Goal: Task Accomplishment & Management: Use online tool/utility

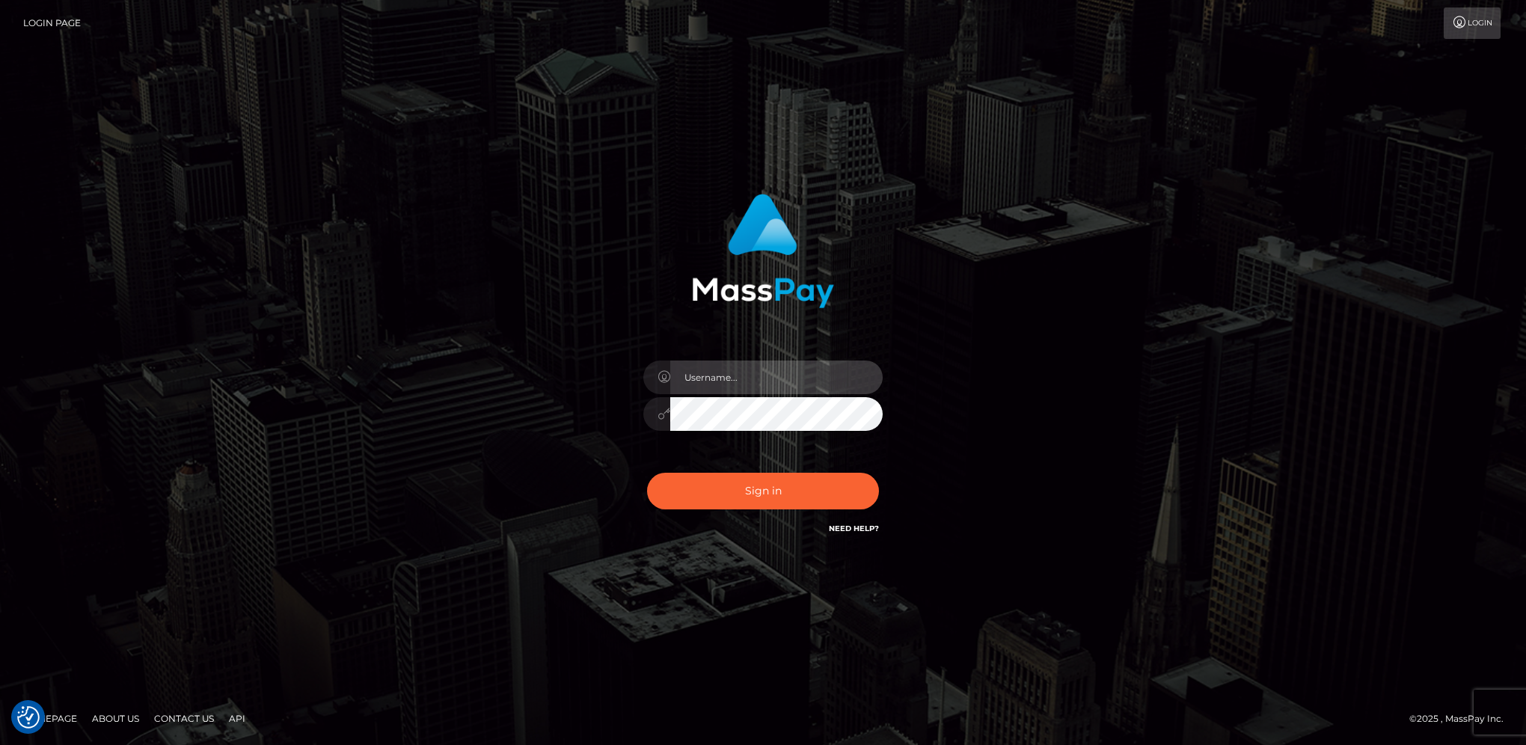
type input "hengland"
click at [856, 510] on div "Sign in Need Help?" at bounding box center [763, 497] width 262 height 67
click at [851, 481] on button "Sign in" at bounding box center [763, 491] width 232 height 37
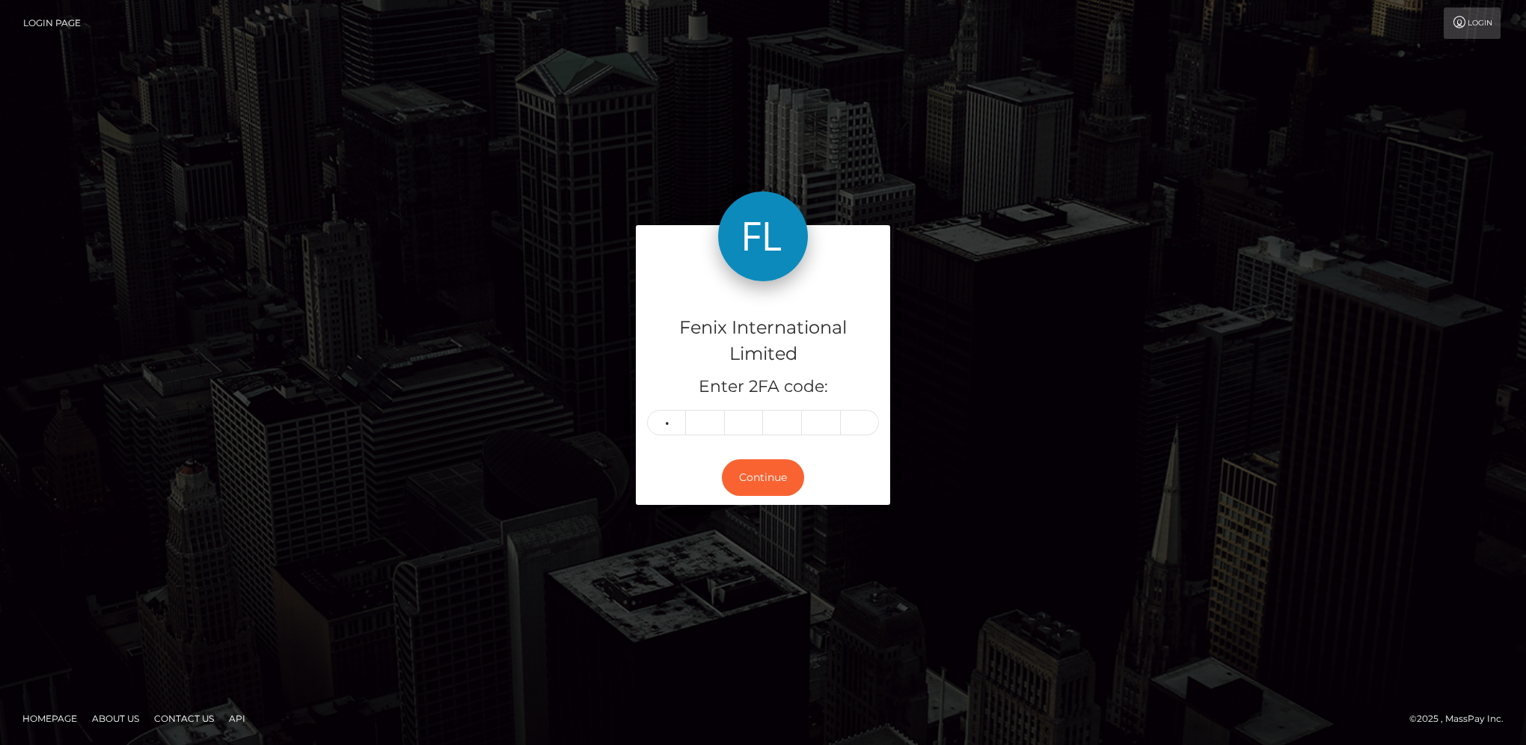
type input "5"
type input "3"
type input "7"
type input "0"
type input "5"
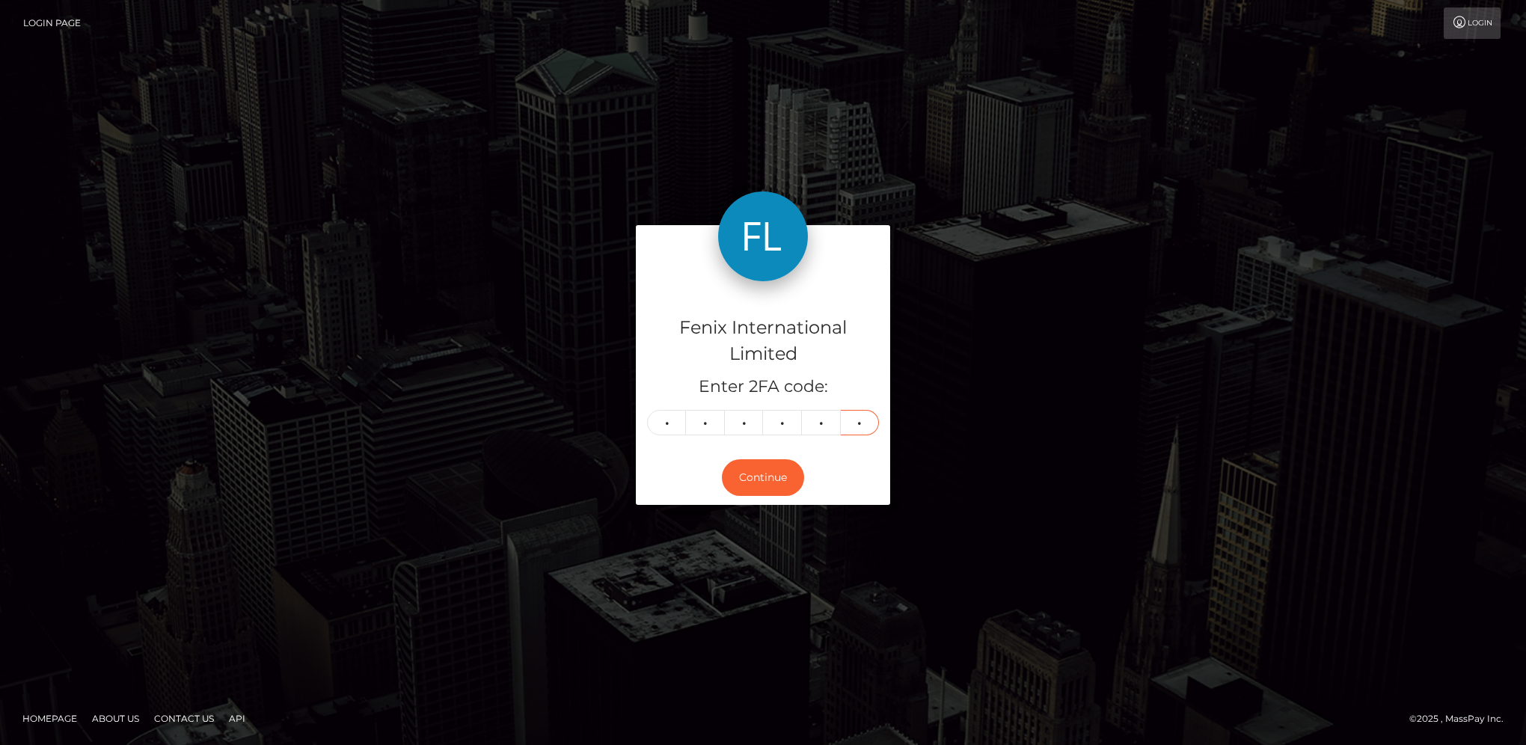
type input "9"
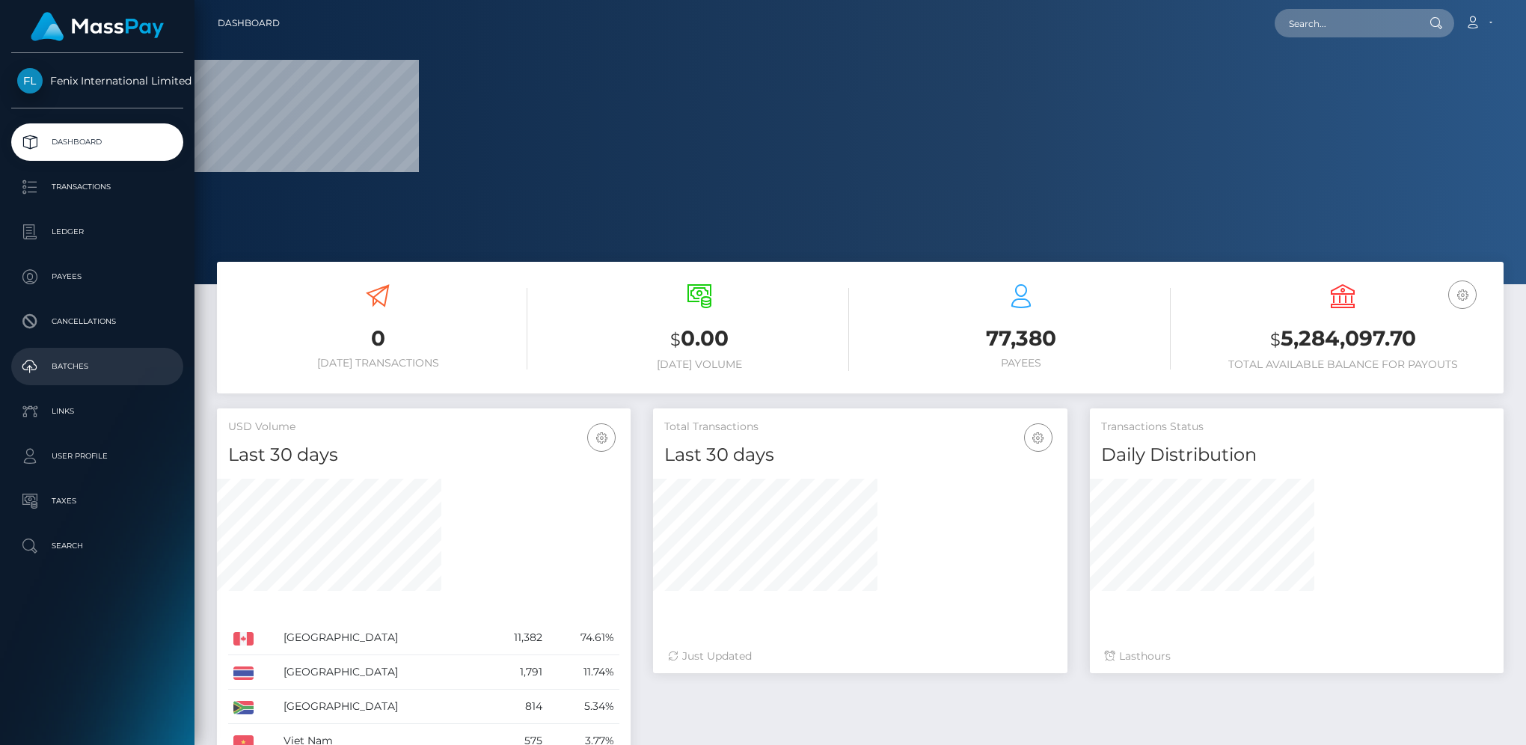
click at [114, 362] on p "Batches" at bounding box center [97, 366] width 160 height 22
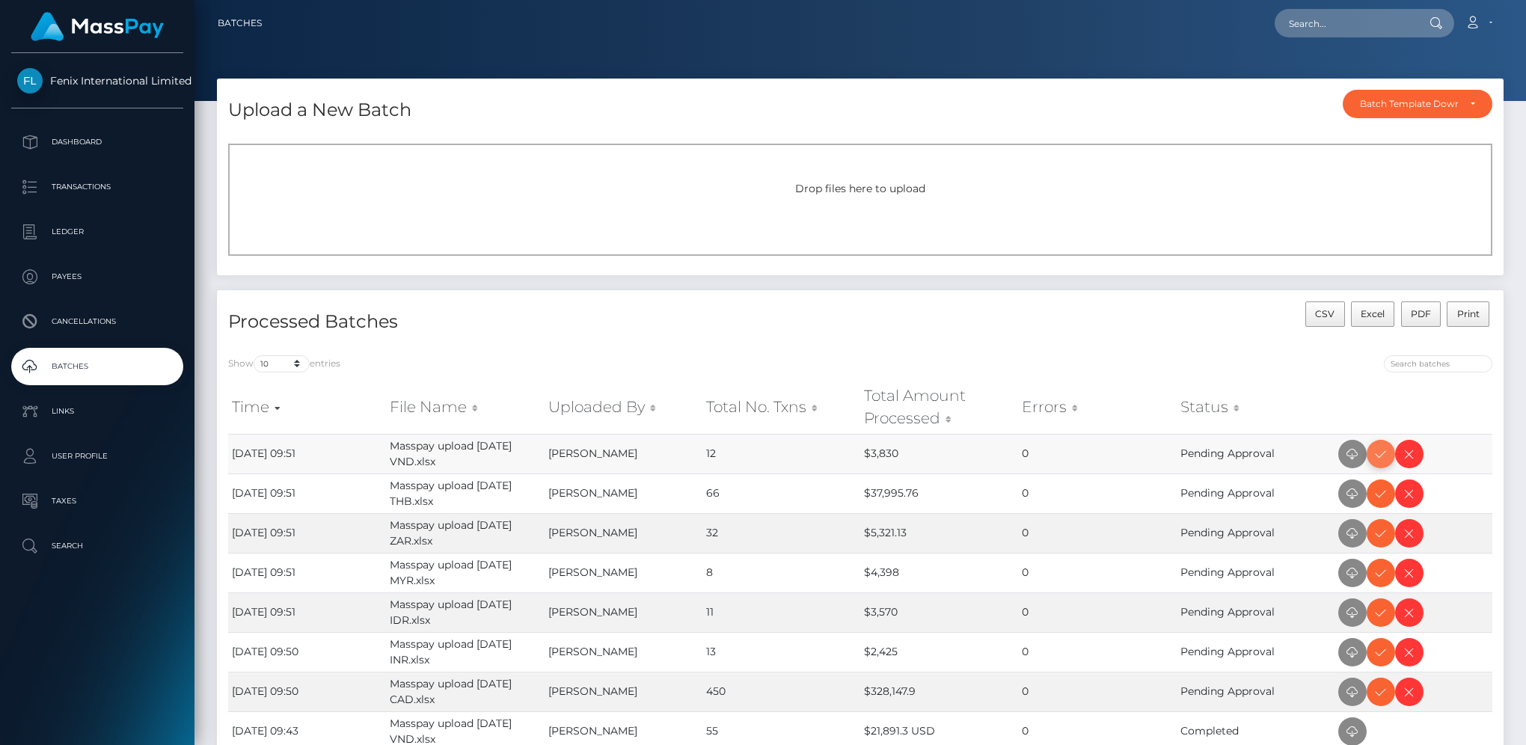
click at [1376, 451] on icon at bounding box center [1381, 454] width 18 height 19
click at [1381, 533] on icon at bounding box center [1381, 533] width 18 height 19
click at [1386, 497] on icon at bounding box center [1381, 494] width 18 height 19
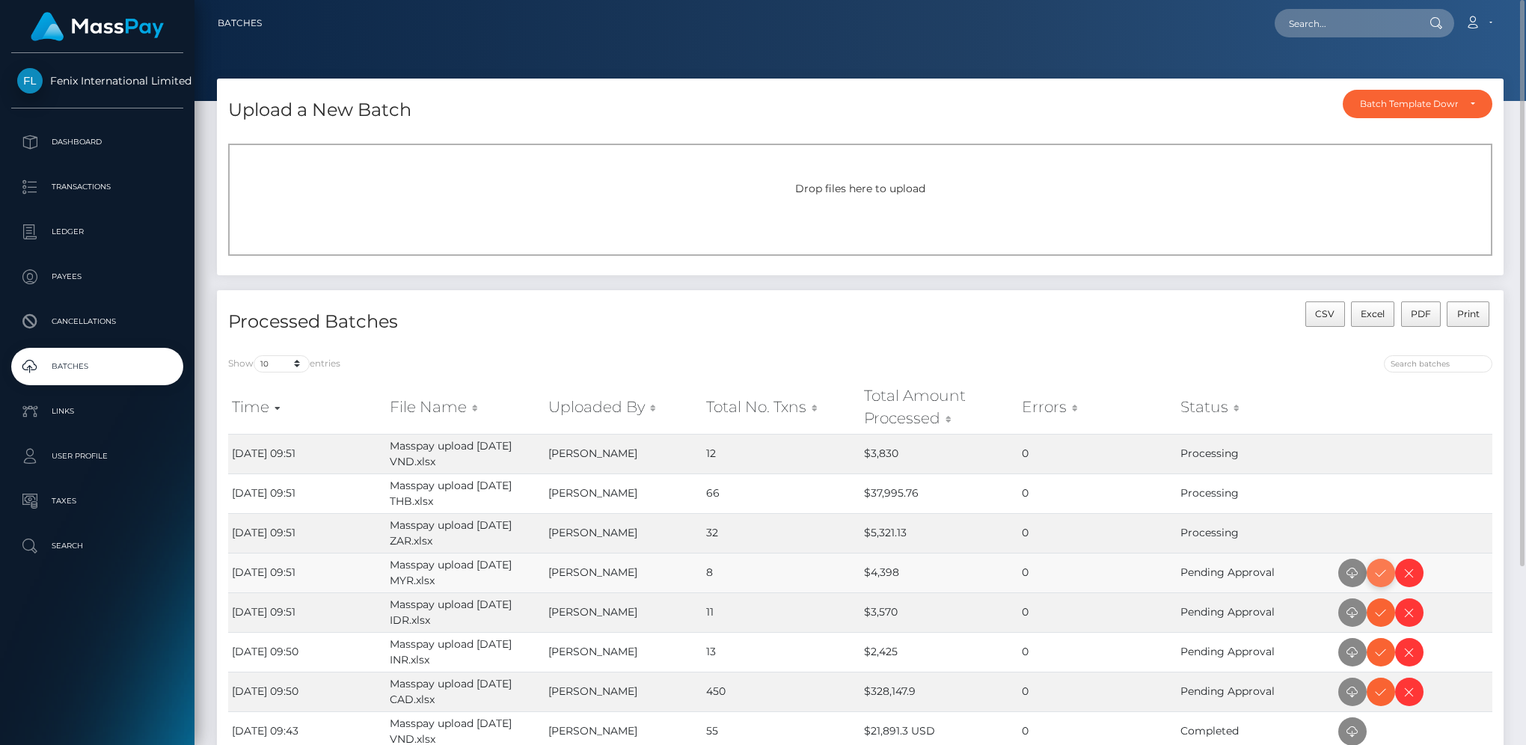
drag, startPoint x: 1385, startPoint y: 578, endPoint x: 1517, endPoint y: 507, distance: 149.3
click at [1385, 578] on icon at bounding box center [1381, 573] width 18 height 19
drag, startPoint x: 1382, startPoint y: 651, endPoint x: 1415, endPoint y: 624, distance: 42.5
click at [1382, 651] on icon at bounding box center [1381, 652] width 18 height 19
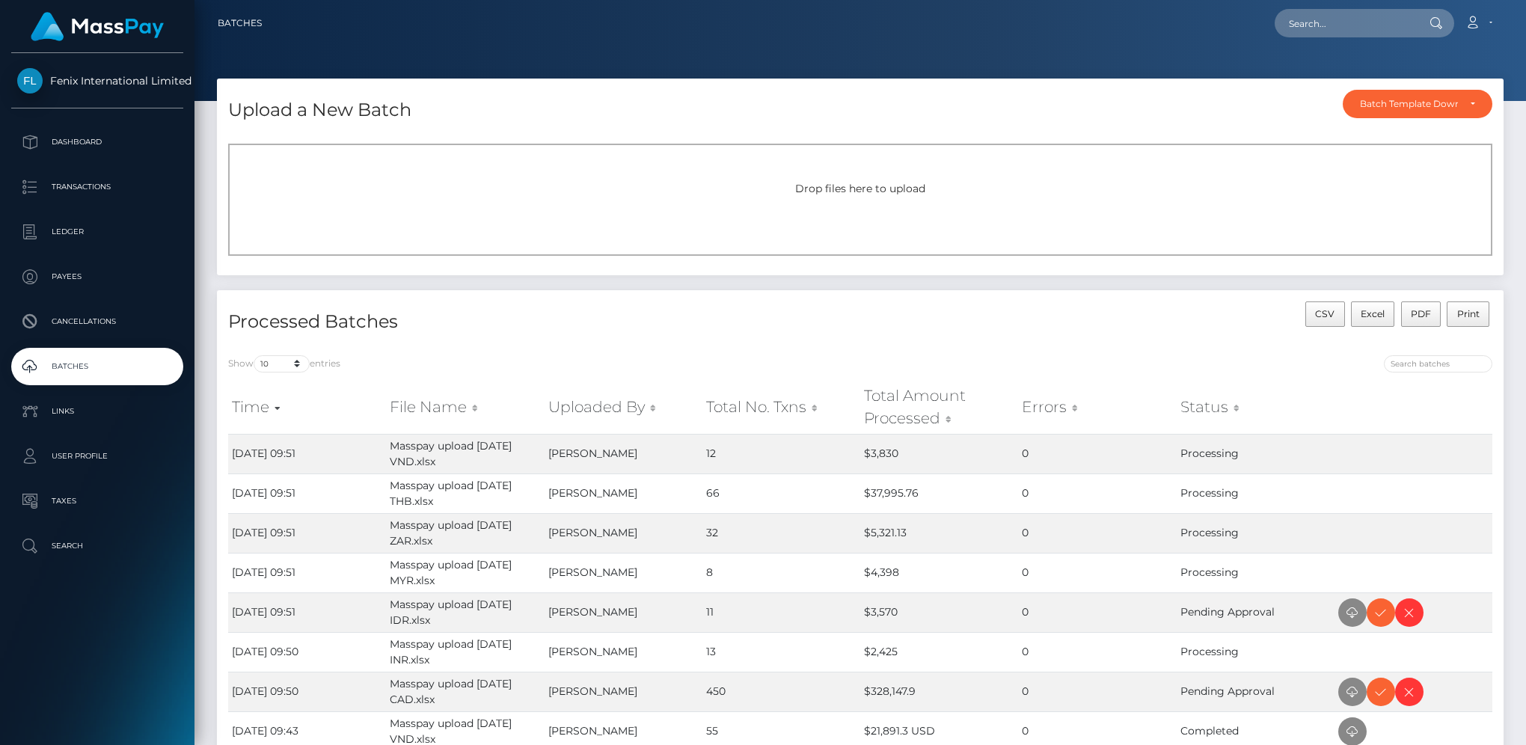
drag, startPoint x: 1382, startPoint y: 616, endPoint x: 1502, endPoint y: 548, distance: 137.7
click at [1382, 616] on icon at bounding box center [1381, 613] width 18 height 19
drag, startPoint x: 1385, startPoint y: 693, endPoint x: 1343, endPoint y: 683, distance: 43.7
click at [1385, 693] on icon at bounding box center [1381, 692] width 18 height 19
